Goal: Task Accomplishment & Management: Manage account settings

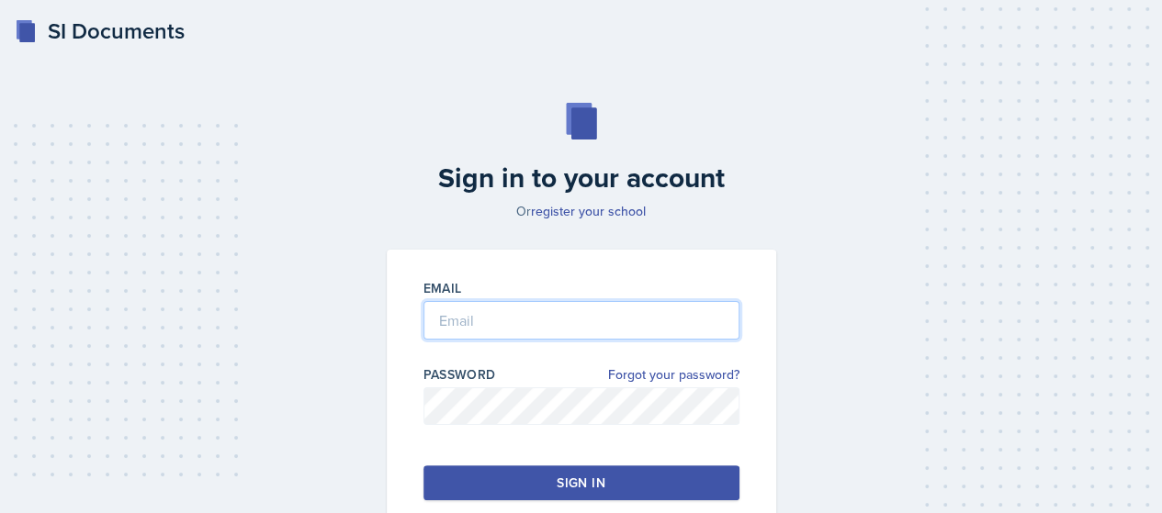
type input "[EMAIL_ADDRESS][DOMAIN_NAME]"
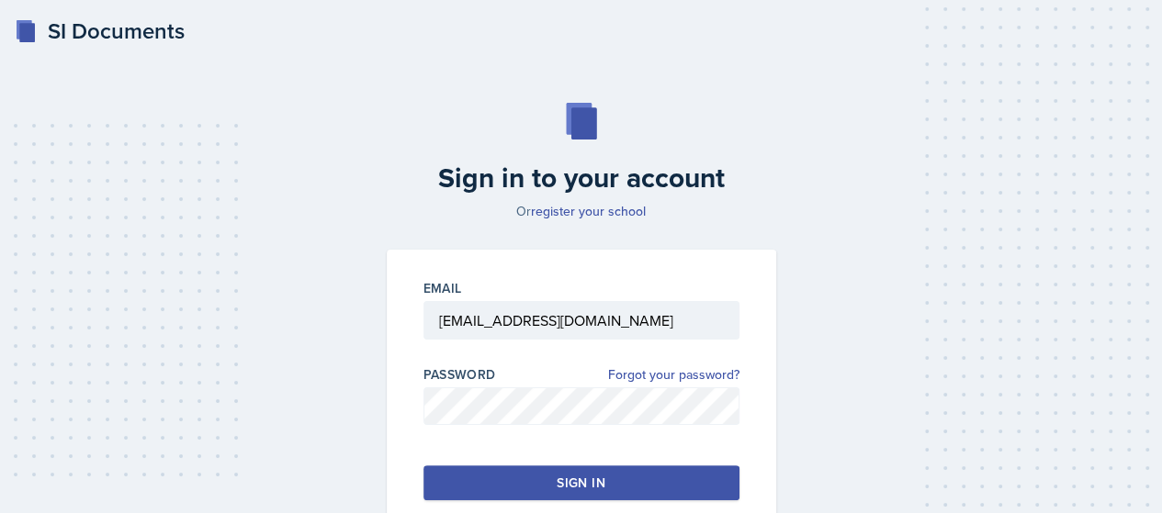
click at [586, 480] on div "Sign in" at bounding box center [581, 483] width 48 height 18
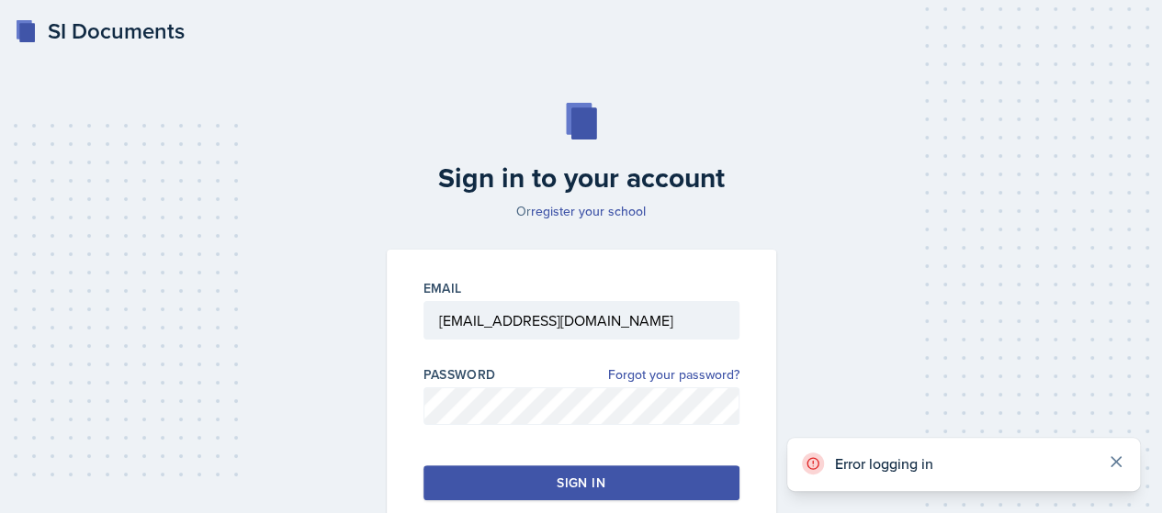
click at [1120, 462] on icon at bounding box center [1116, 462] width 18 height 18
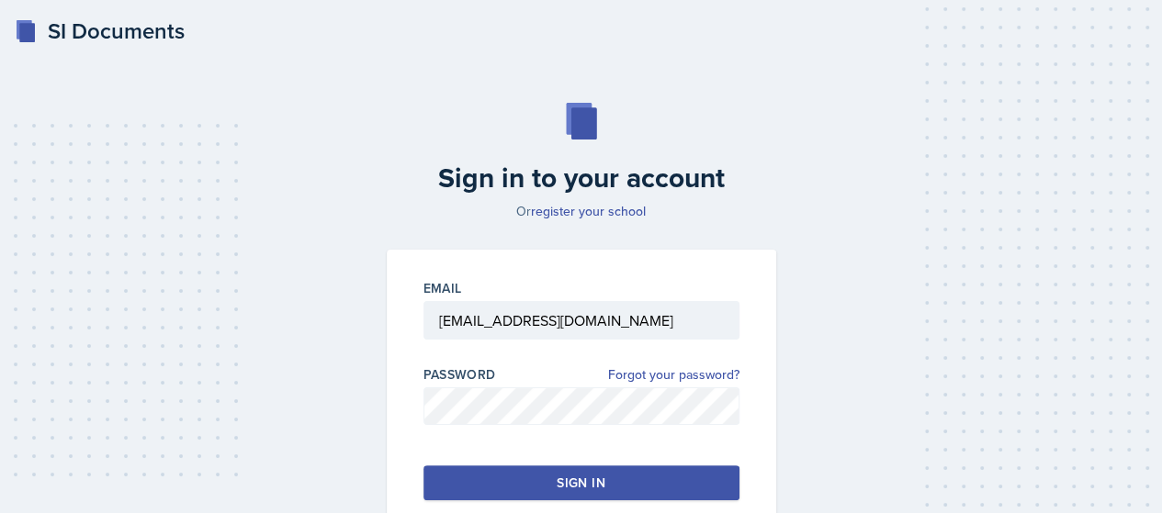
click at [396, 191] on h2 "Sign in to your account" at bounding box center [581, 178] width 411 height 33
click at [613, 487] on button "Sign in" at bounding box center [581, 483] width 316 height 35
click at [548, 462] on div "Email rbrow382@students.kennesaw.edu Password Forgot your password? Sign in" at bounding box center [581, 390] width 389 height 280
click at [547, 477] on button "Sign in" at bounding box center [581, 483] width 316 height 35
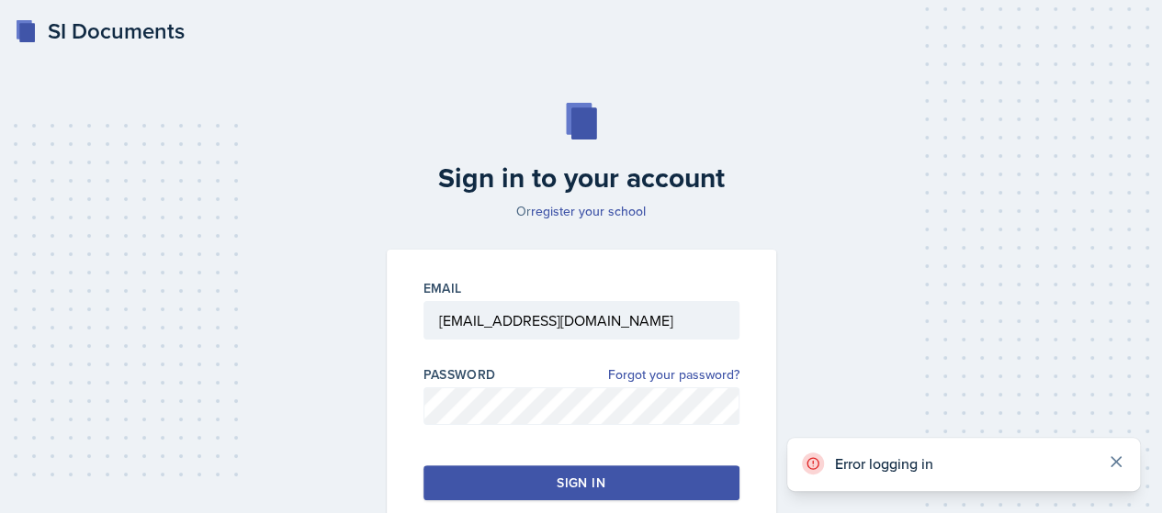
click at [1111, 459] on icon at bounding box center [1115, 461] width 9 height 9
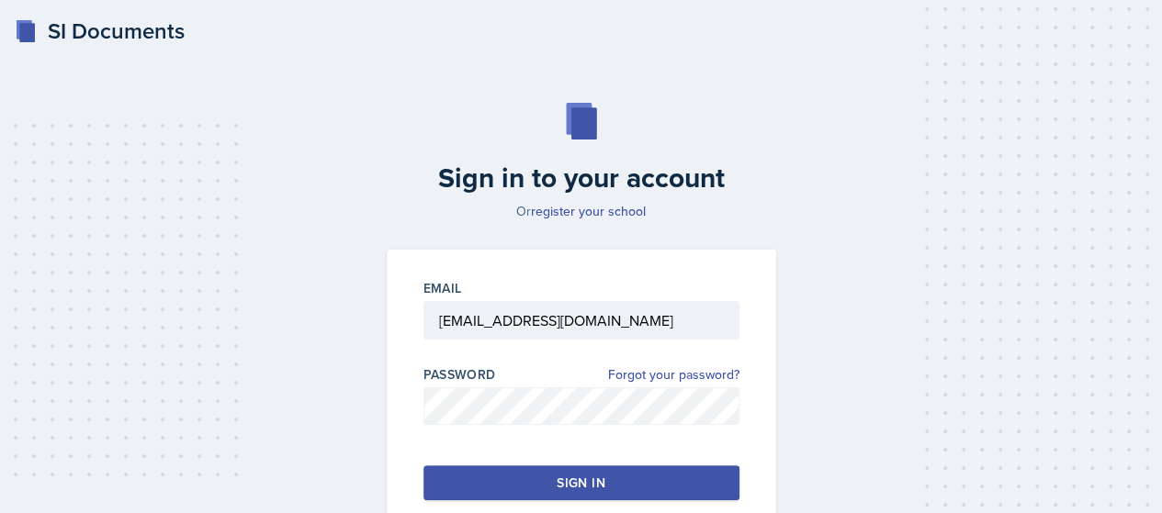
click at [703, 193] on h2 "Sign in to your account" at bounding box center [581, 178] width 411 height 33
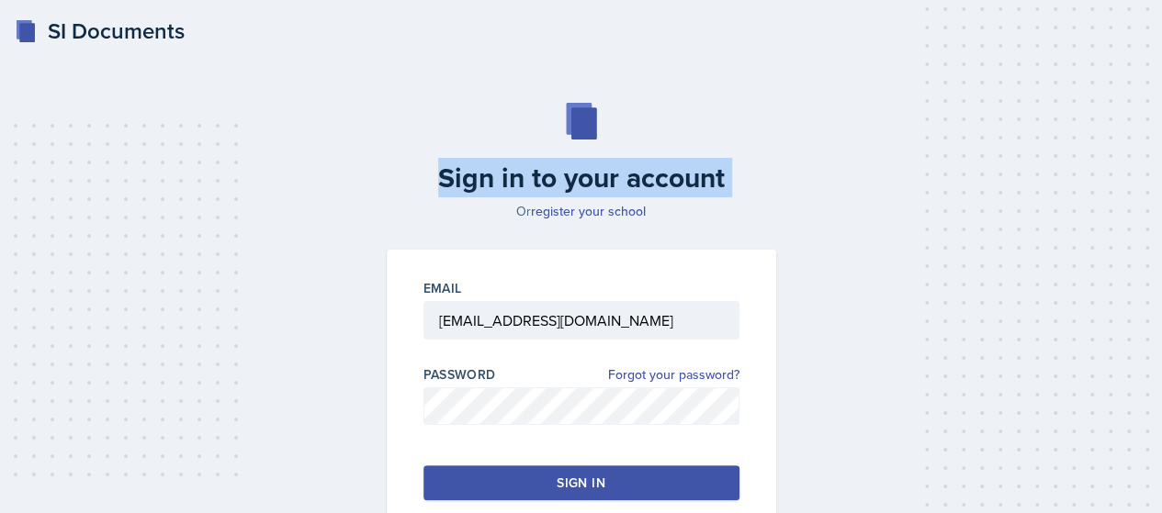
click at [703, 193] on h2 "Sign in to your account" at bounding box center [581, 178] width 411 height 33
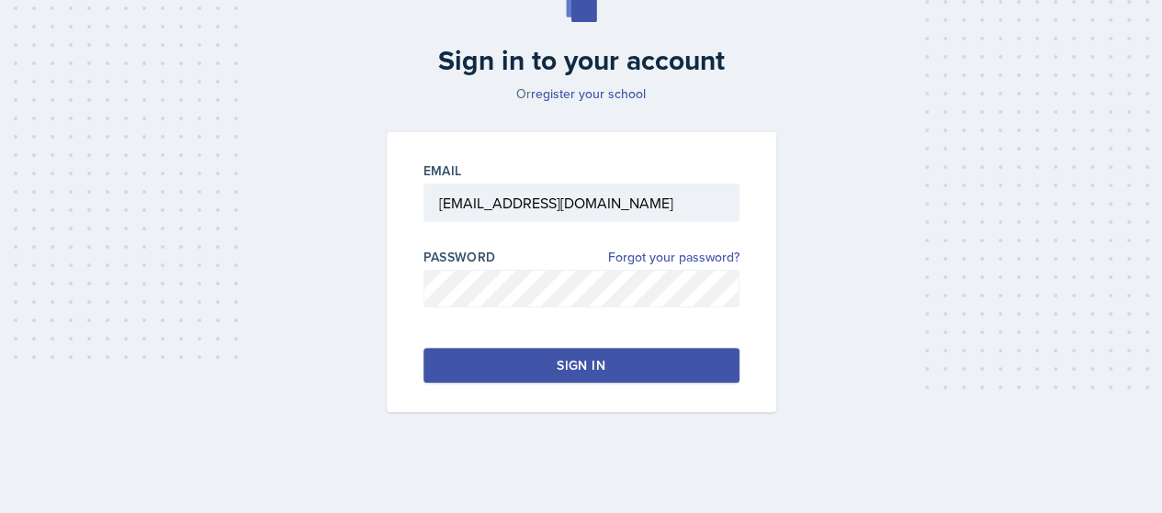
scroll to position [118, 0]
click at [446, 371] on button "Sign in" at bounding box center [581, 365] width 316 height 35
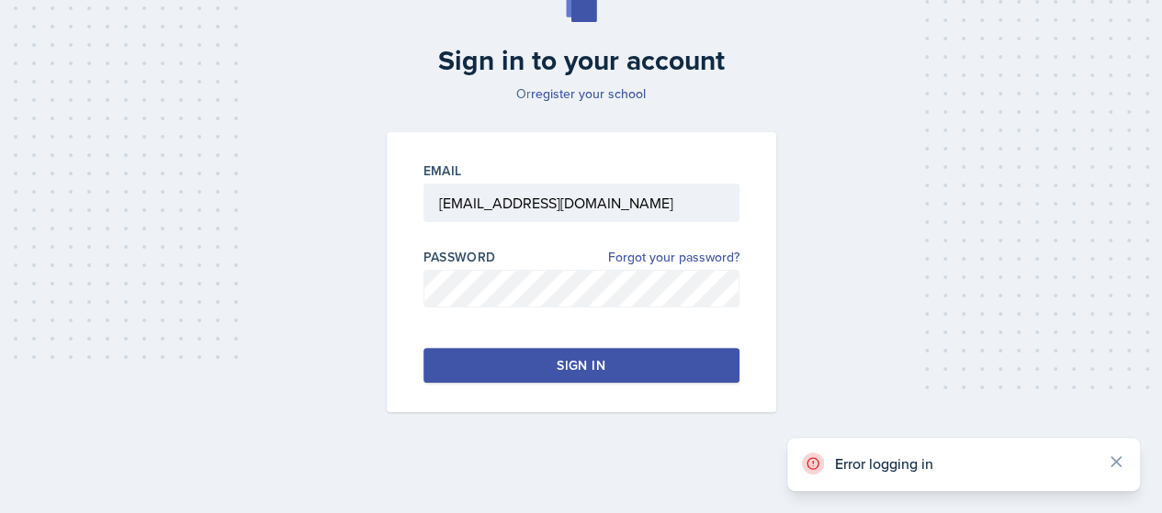
click at [446, 371] on button "Sign in" at bounding box center [581, 365] width 316 height 35
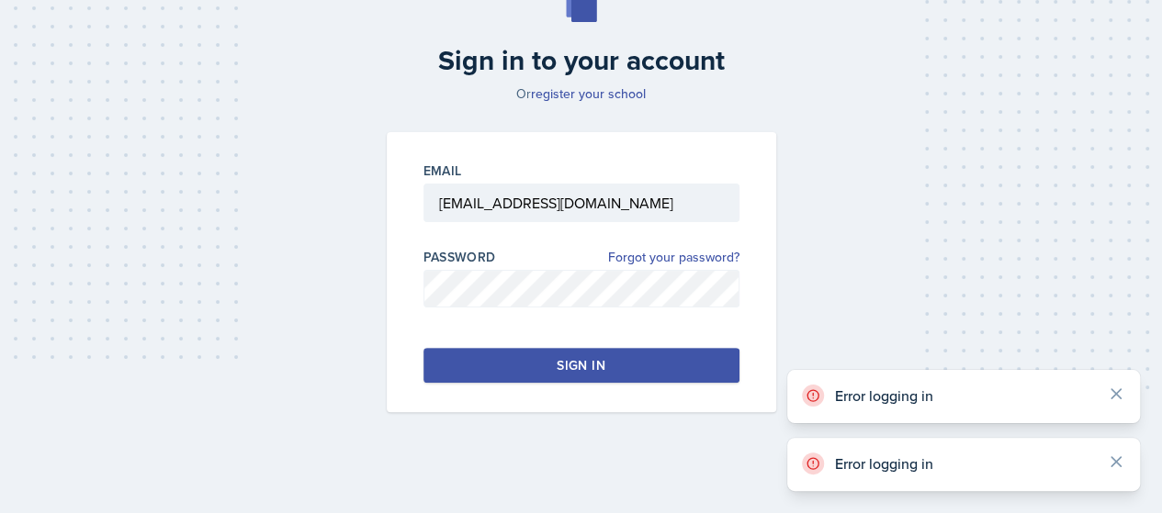
click at [446, 371] on button "Sign in" at bounding box center [581, 365] width 316 height 35
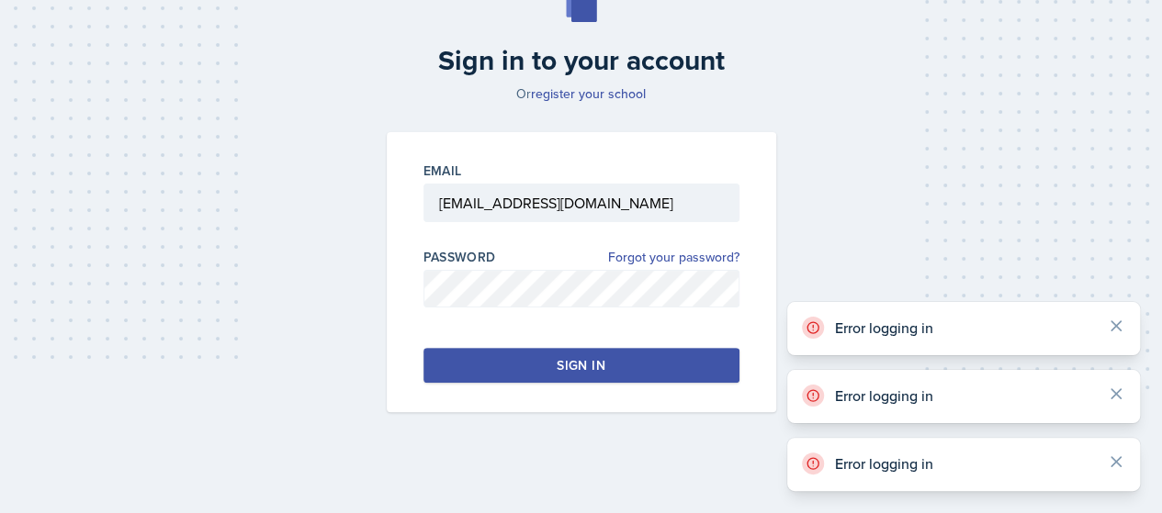
click at [446, 371] on button "Sign in" at bounding box center [581, 365] width 316 height 35
click at [446, 372] on button "Sign in" at bounding box center [581, 365] width 316 height 35
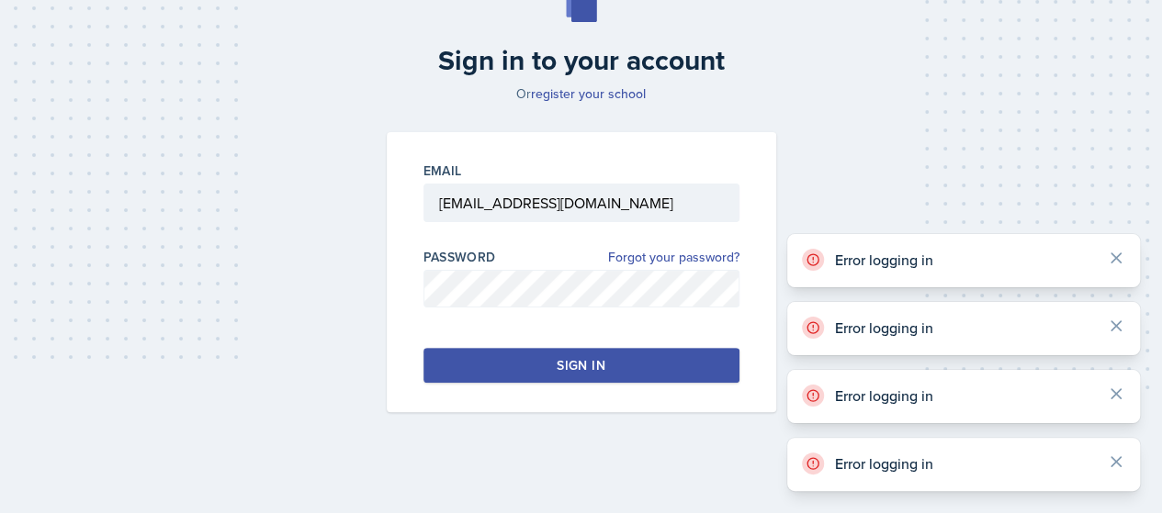
click at [446, 372] on button "Sign in" at bounding box center [581, 365] width 316 height 35
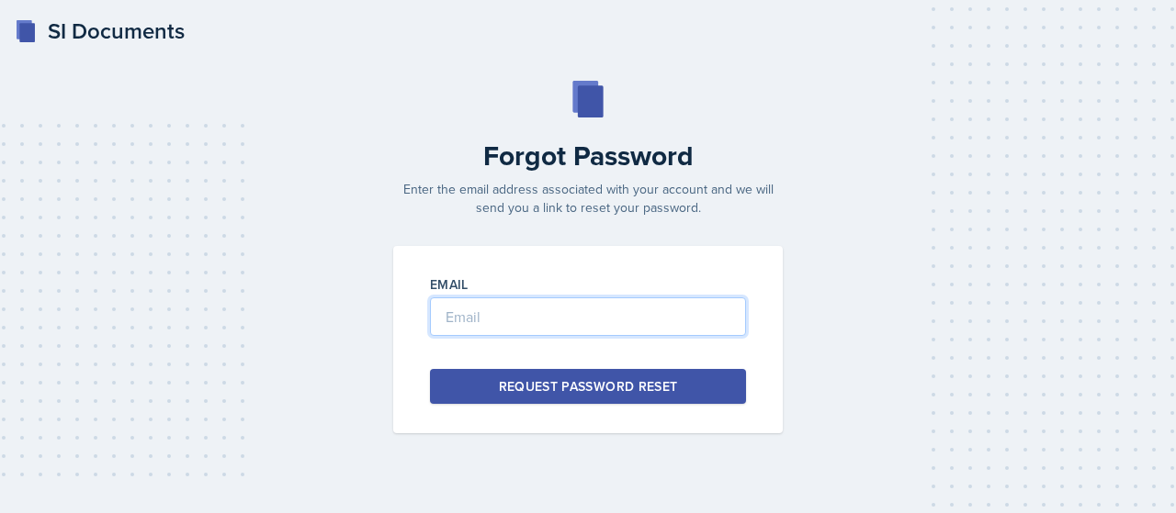
click at [599, 304] on input "email" at bounding box center [588, 317] width 316 height 39
type input "r"
type input "[EMAIL_ADDRESS][DOMAIN_NAME]"
click at [623, 392] on div "Request Password Reset" at bounding box center [588, 386] width 179 height 18
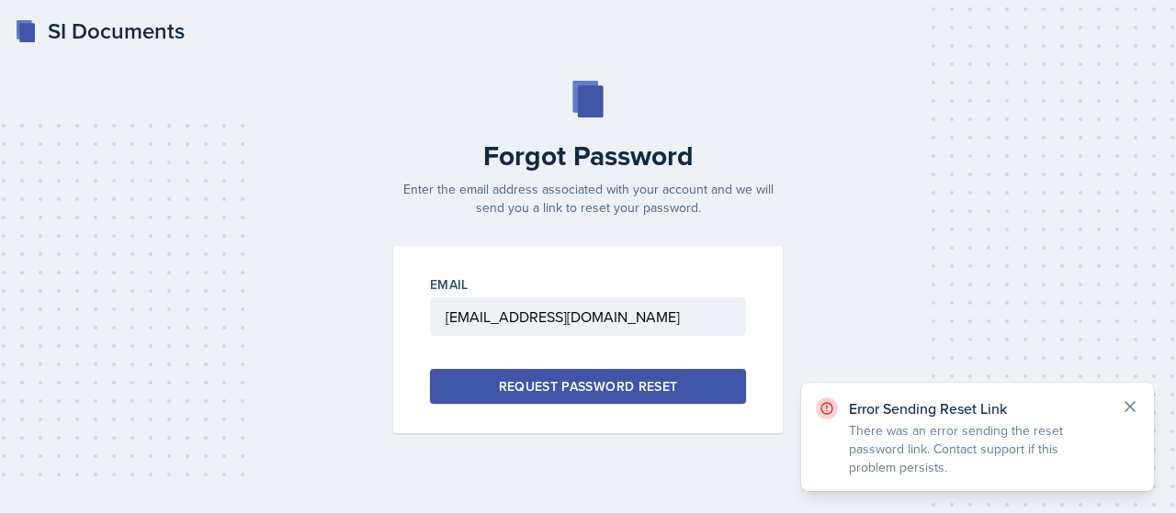
click at [1128, 411] on icon at bounding box center [1129, 407] width 18 height 18
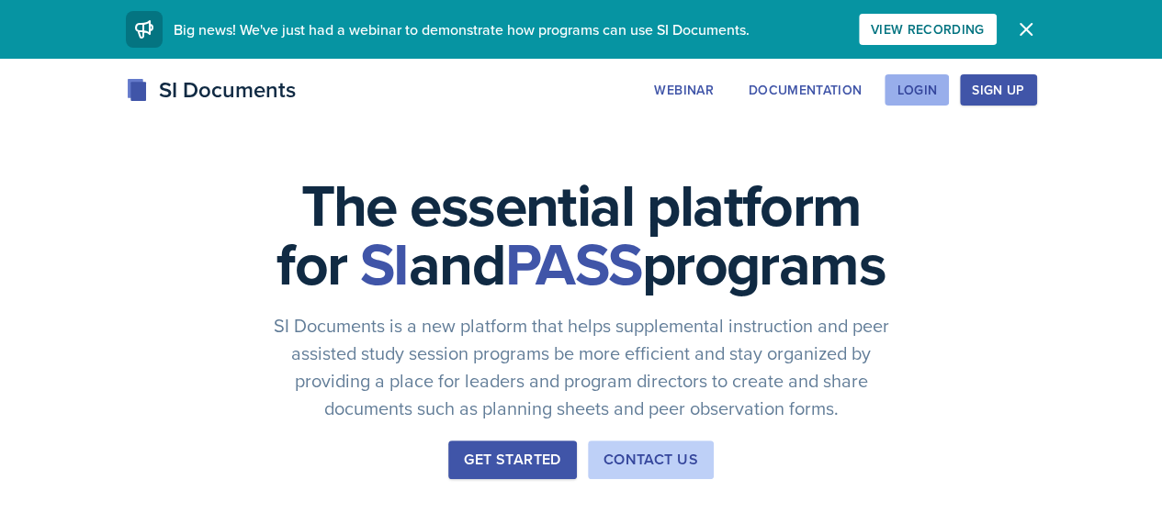
click at [949, 78] on button "Login" at bounding box center [916, 89] width 64 height 31
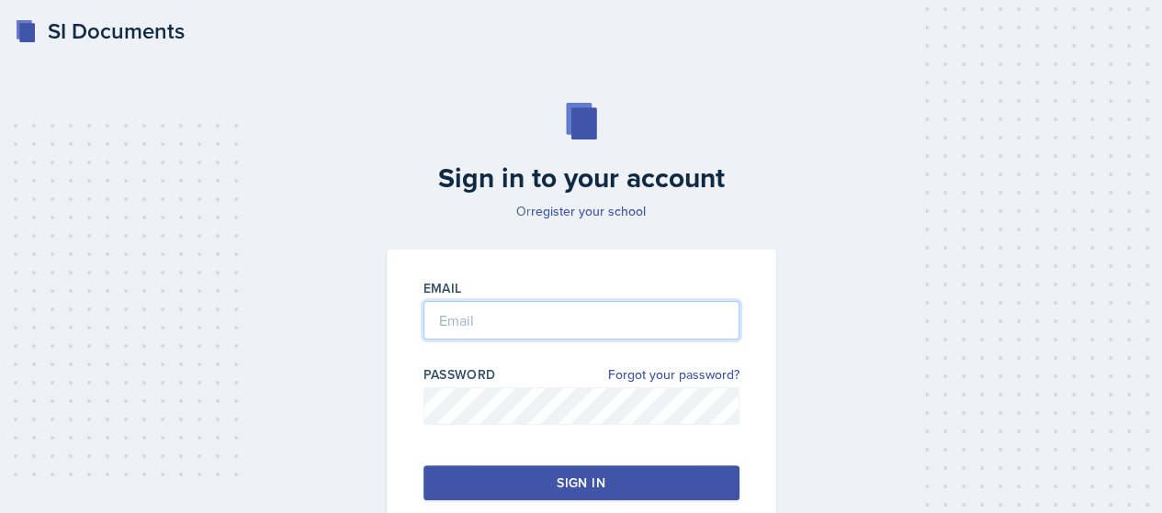
type input "[EMAIL_ADDRESS][DOMAIN_NAME]"
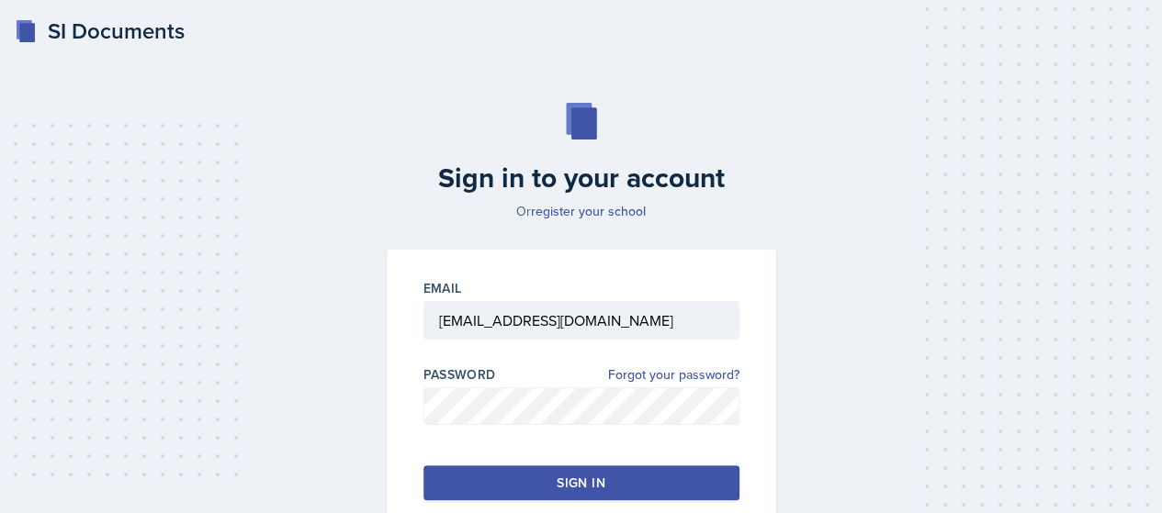
click at [557, 493] on button "Sign in" at bounding box center [581, 483] width 316 height 35
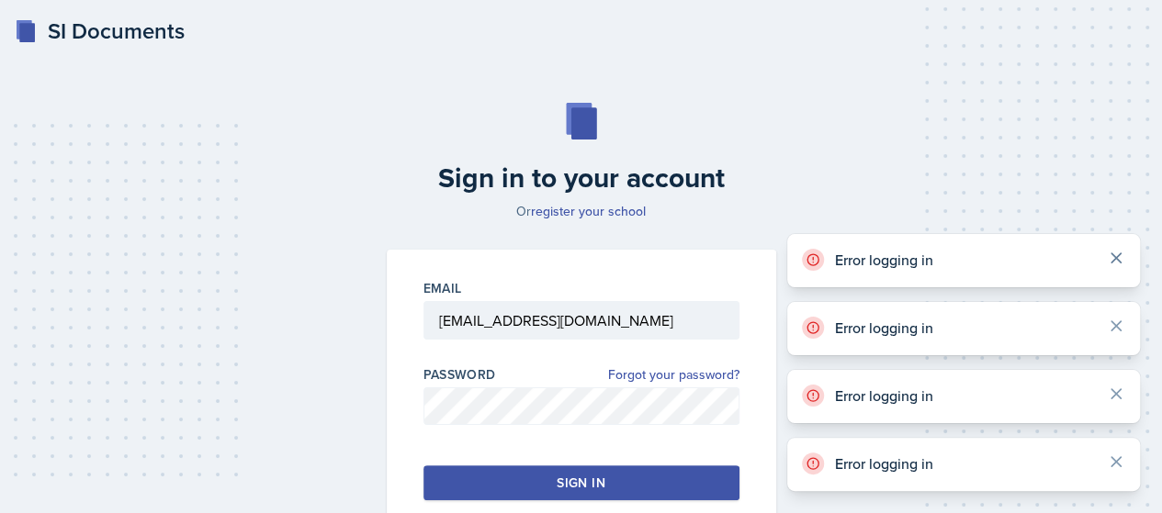
click at [1120, 253] on icon at bounding box center [1116, 258] width 18 height 18
click at [1120, 253] on div "Error logging in Error logging in Error logging in Error logging in Error loggi…" at bounding box center [963, 336] width 353 height 310
click at [1120, 253] on icon at bounding box center [1116, 258] width 18 height 18
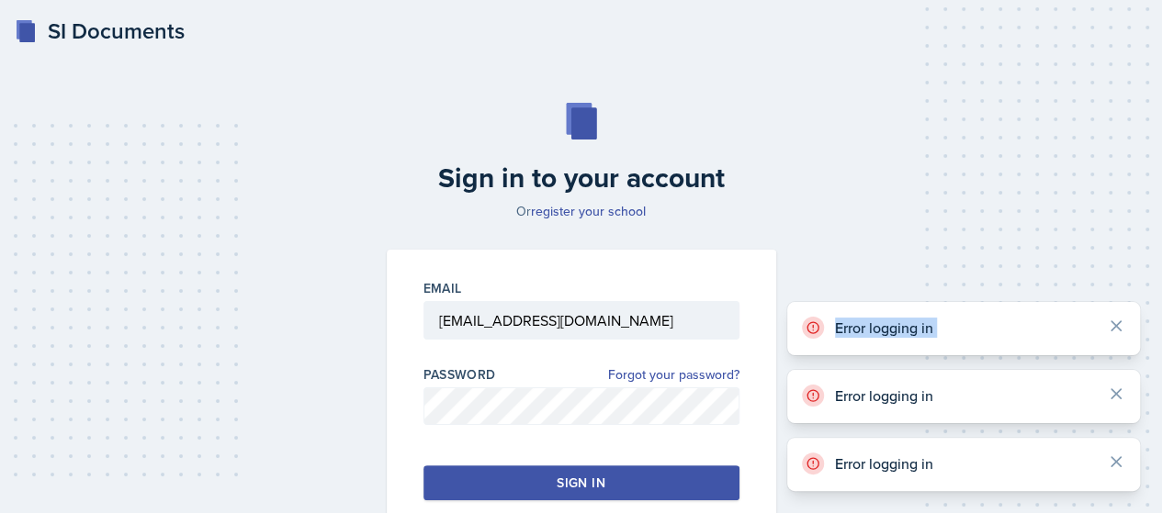
click at [1120, 253] on div "Error logging in" at bounding box center [963, 275] width 353 height 53
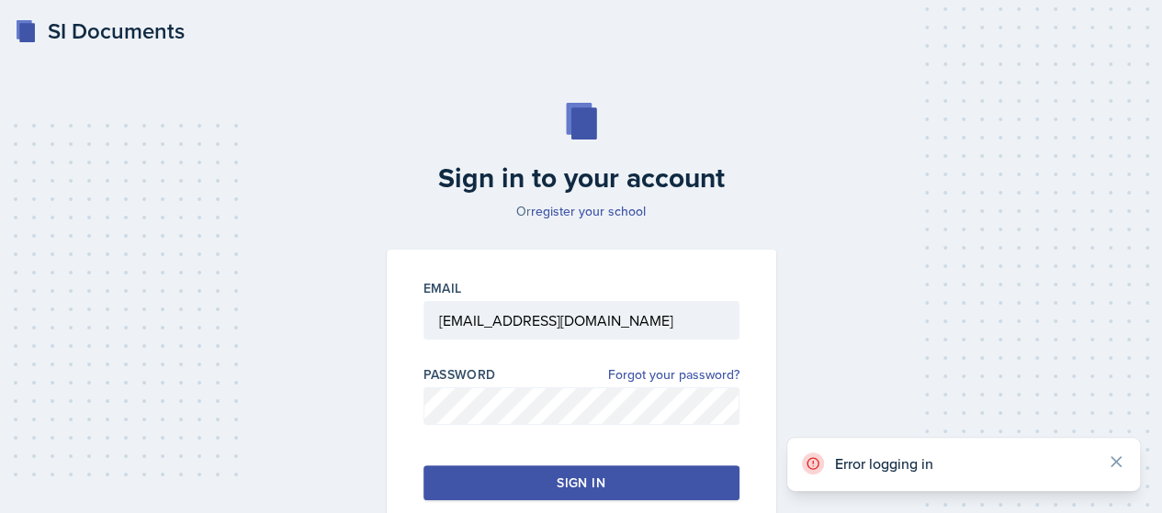
click at [1115, 343] on div "Error logging in" at bounding box center [963, 358] width 353 height 53
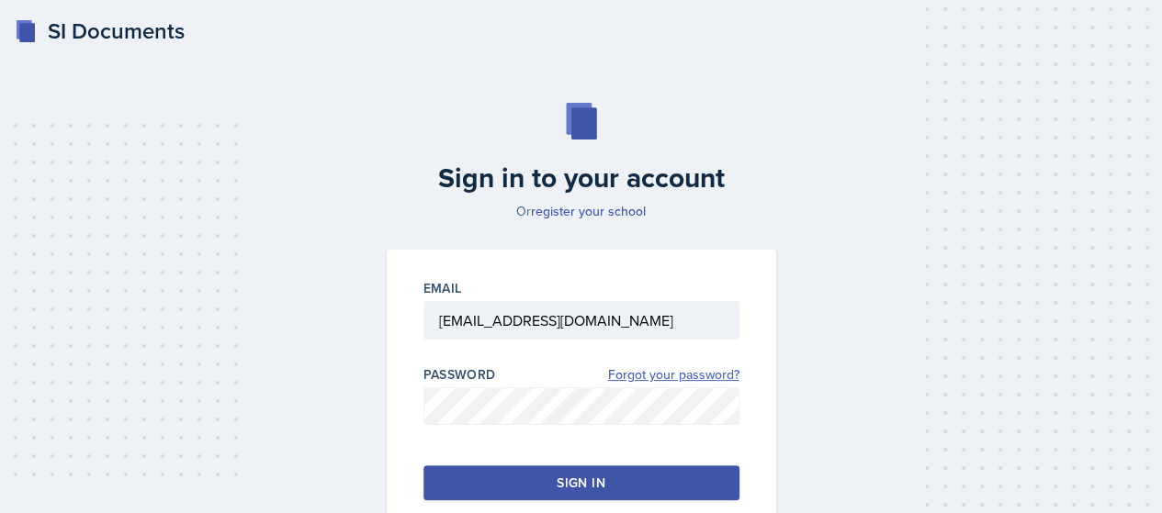
click at [649, 374] on link "Forgot your password?" at bounding box center [673, 375] width 131 height 19
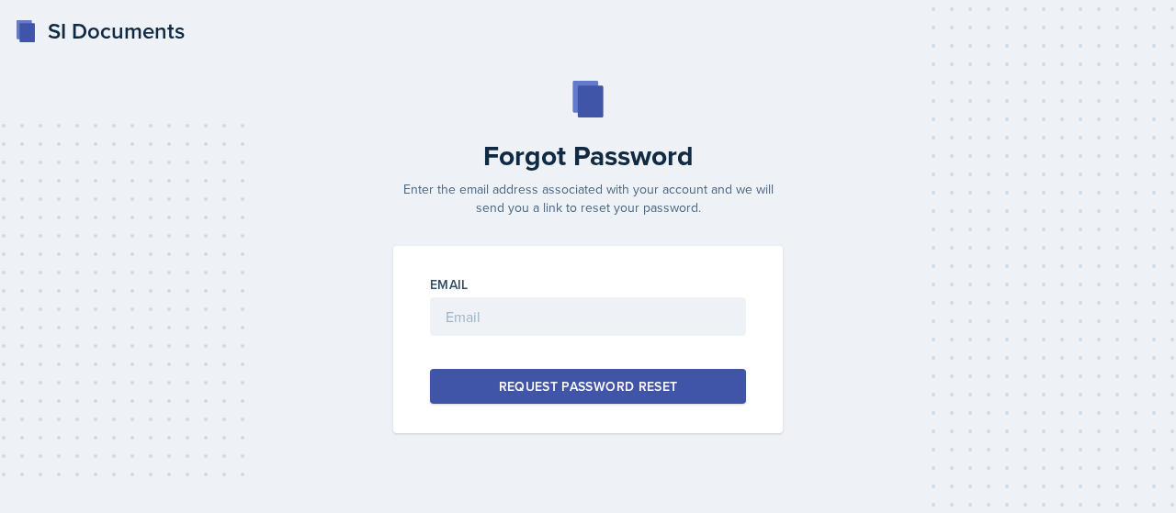
click at [649, 374] on button "Request Password Reset" at bounding box center [588, 386] width 316 height 35
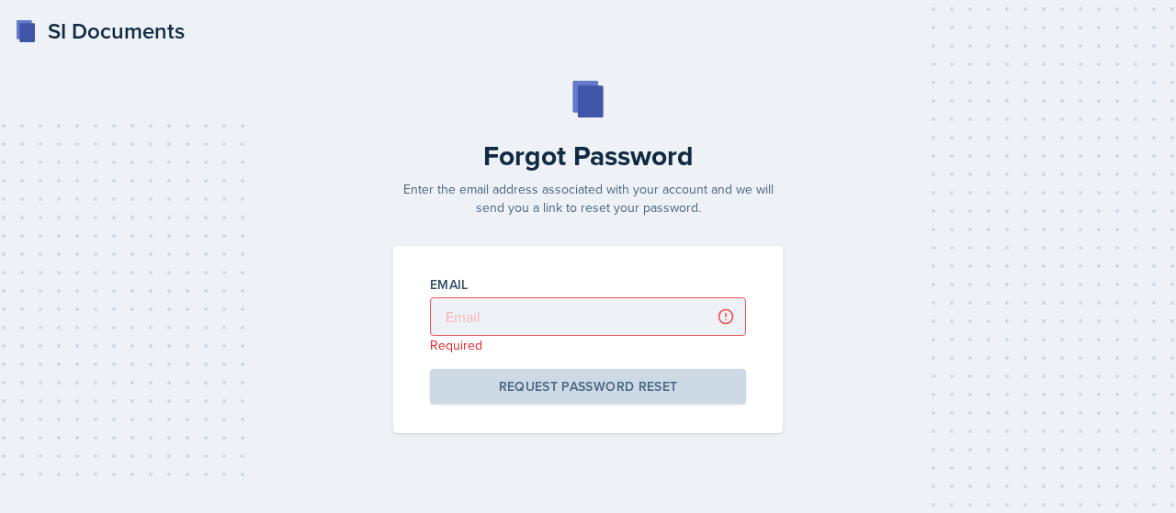
click at [625, 296] on div "Email Required" at bounding box center [588, 315] width 316 height 79
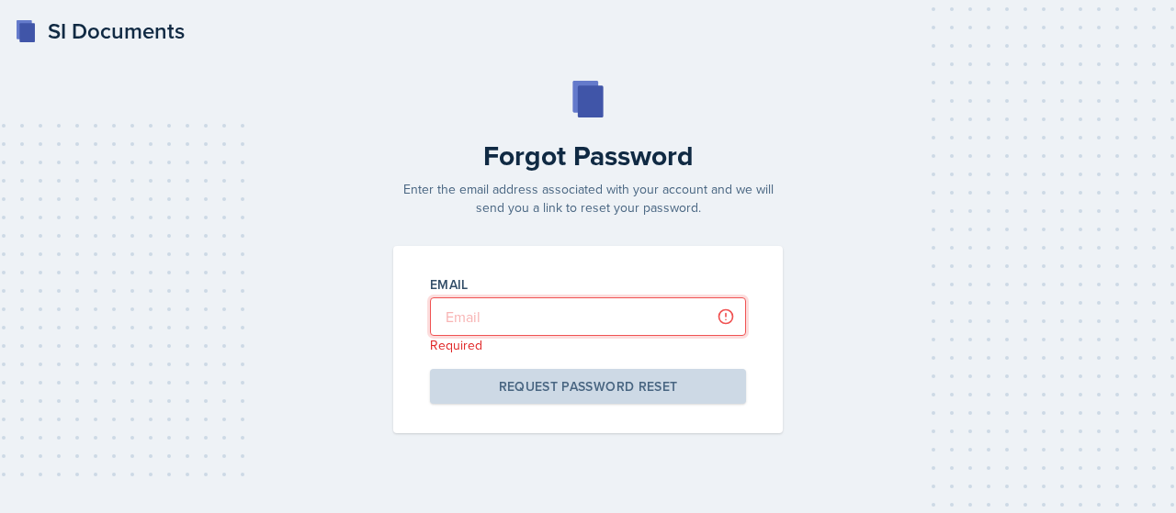
click at [523, 306] on input "email" at bounding box center [588, 317] width 316 height 39
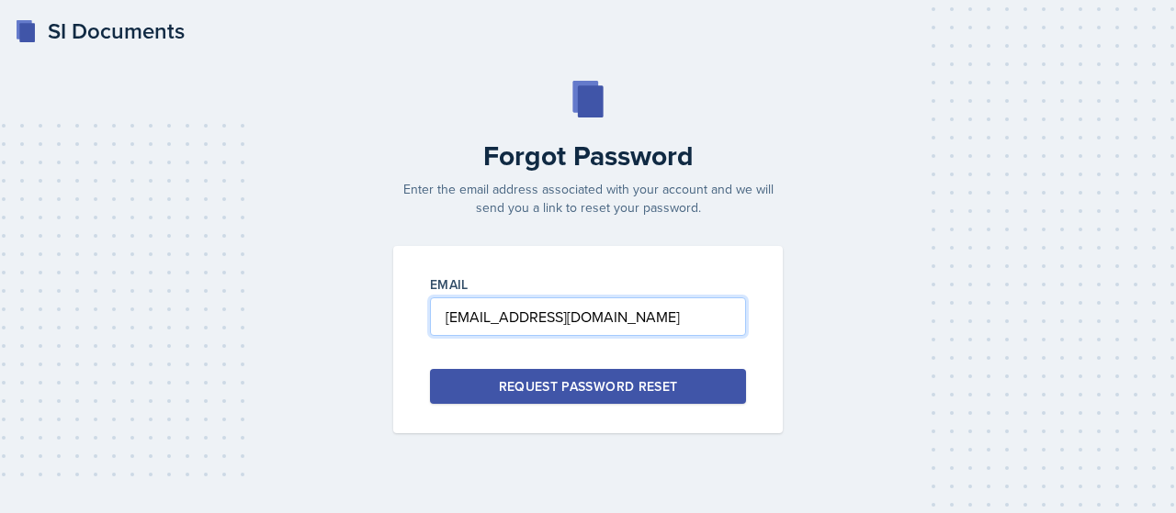
type input "[EMAIL_ADDRESS][DOMAIN_NAME]"
click at [184, 296] on div "Forgot Password Enter the email address associated with your account and we wil…" at bounding box center [587, 257] width 1117 height 353
click at [498, 396] on button "Request Password Reset" at bounding box center [588, 386] width 316 height 35
click at [119, 42] on div "SI Documents" at bounding box center [100, 31] width 170 height 33
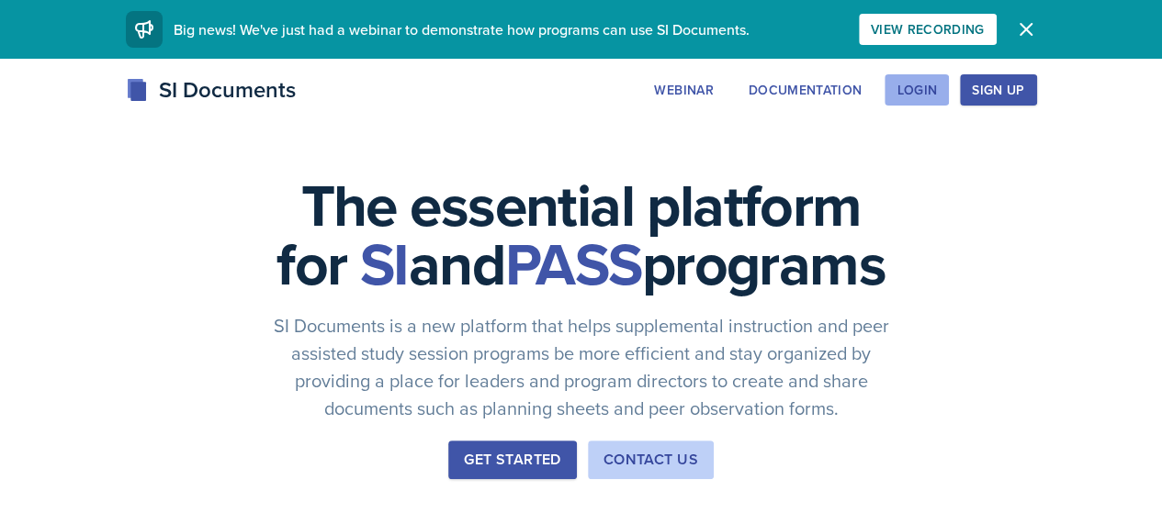
click at [937, 84] on div "Login" at bounding box center [916, 90] width 40 height 15
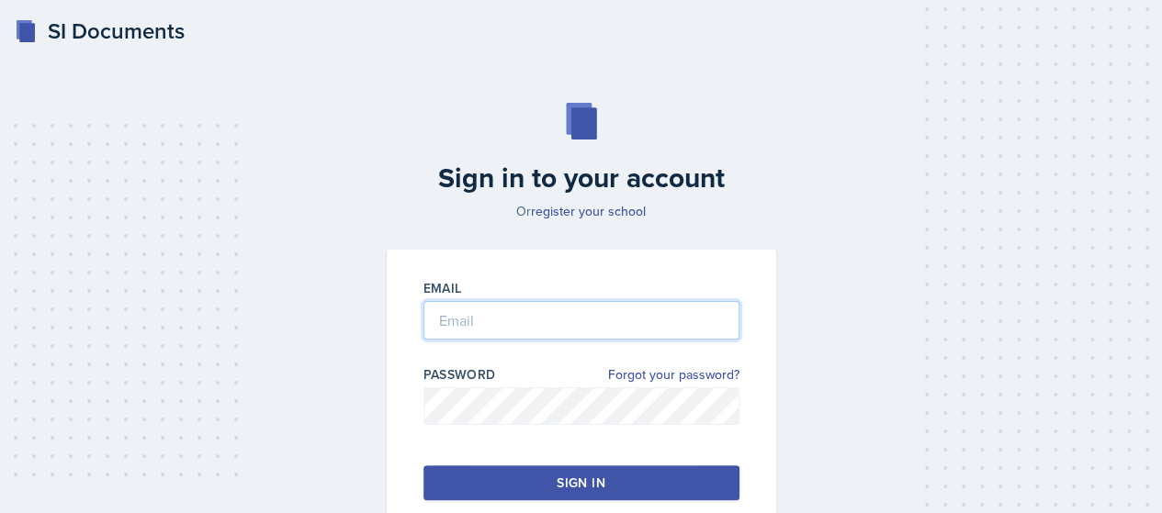
type input "[EMAIL_ADDRESS][DOMAIN_NAME]"
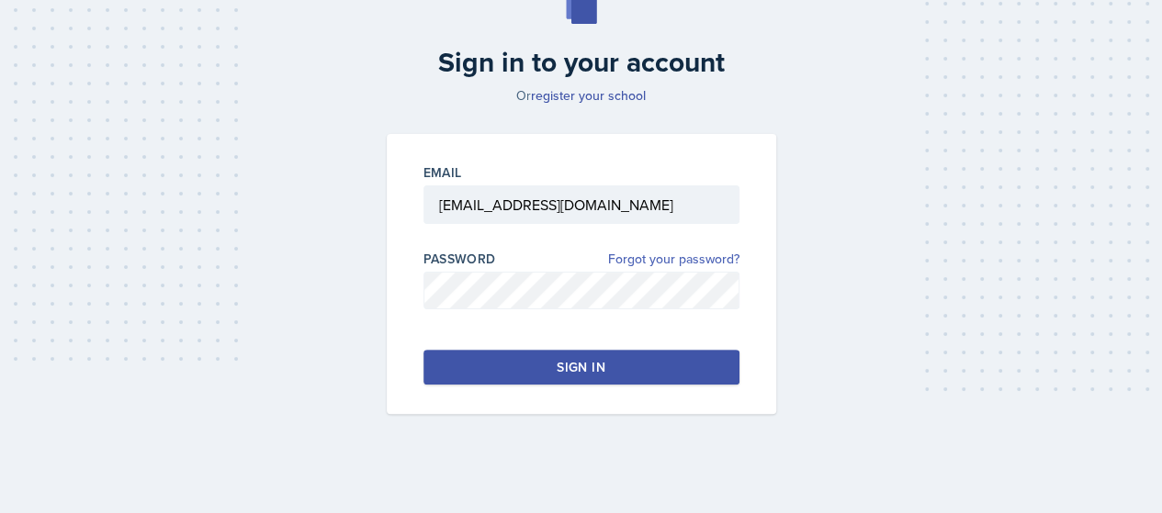
scroll to position [118, 0]
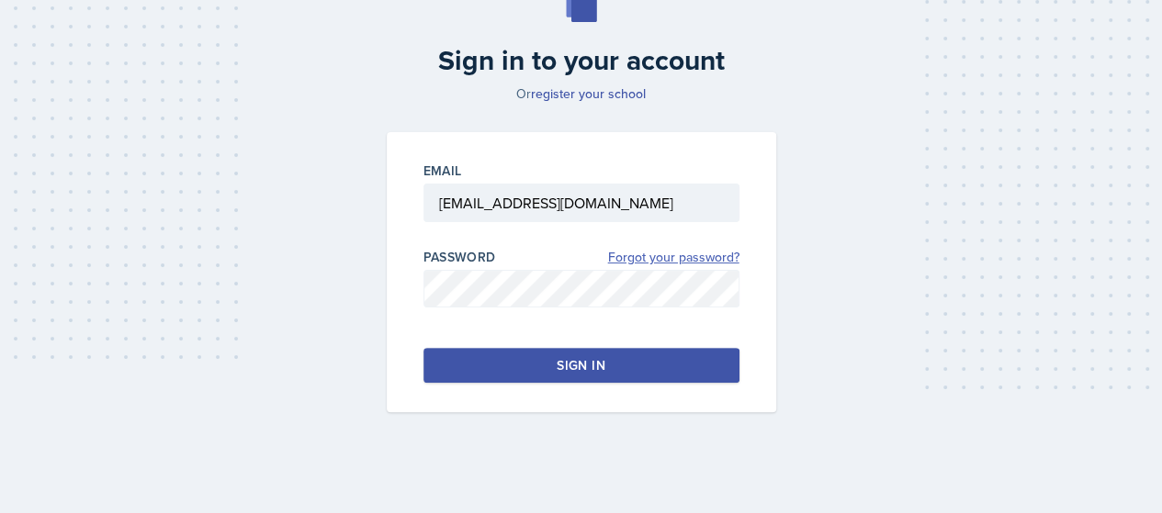
click at [689, 250] on link "Forgot your password?" at bounding box center [673, 257] width 131 height 19
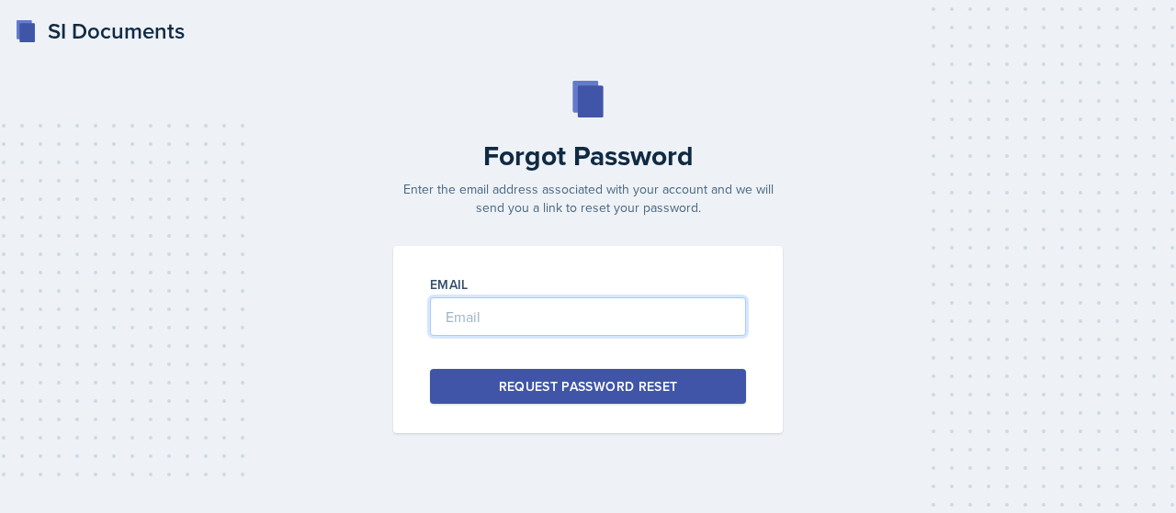
click at [643, 309] on input "email" at bounding box center [588, 317] width 316 height 39
type input "[EMAIL_ADDRESS][DOMAIN_NAME]"
click at [516, 370] on button "Request Password Reset" at bounding box center [588, 386] width 316 height 35
click at [546, 399] on button "Request Password Reset" at bounding box center [588, 386] width 316 height 35
